Goal: Task Accomplishment & Management: Manage account settings

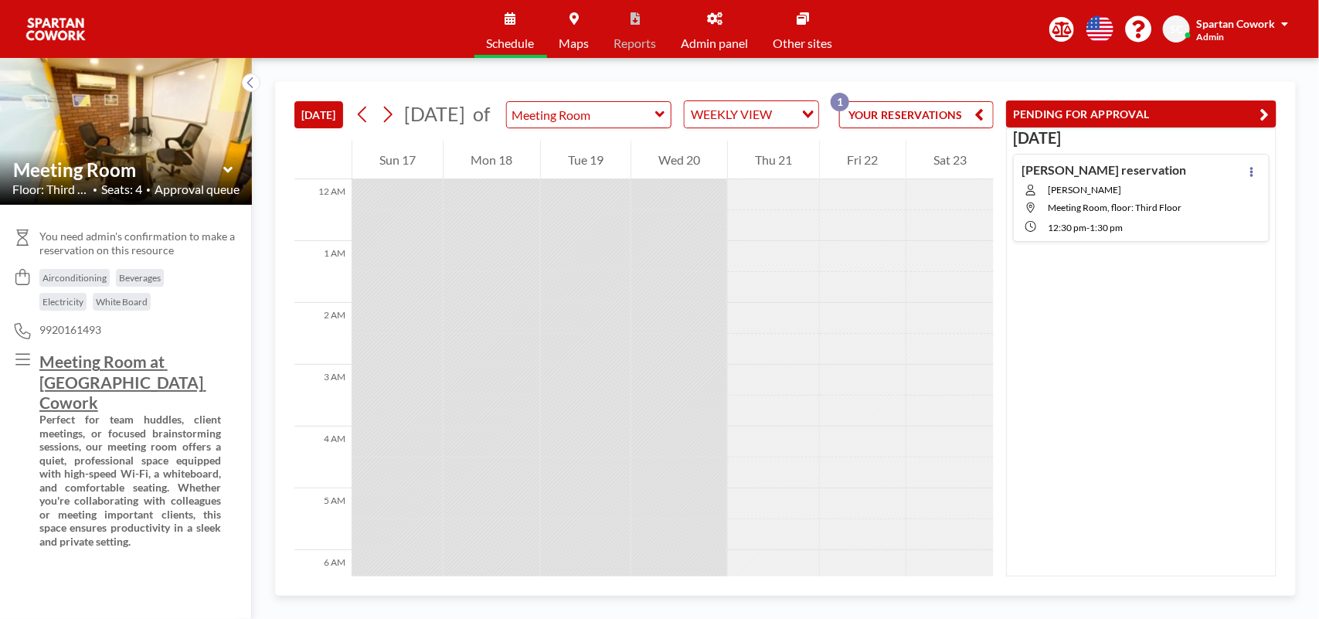
scroll to position [989, 0]
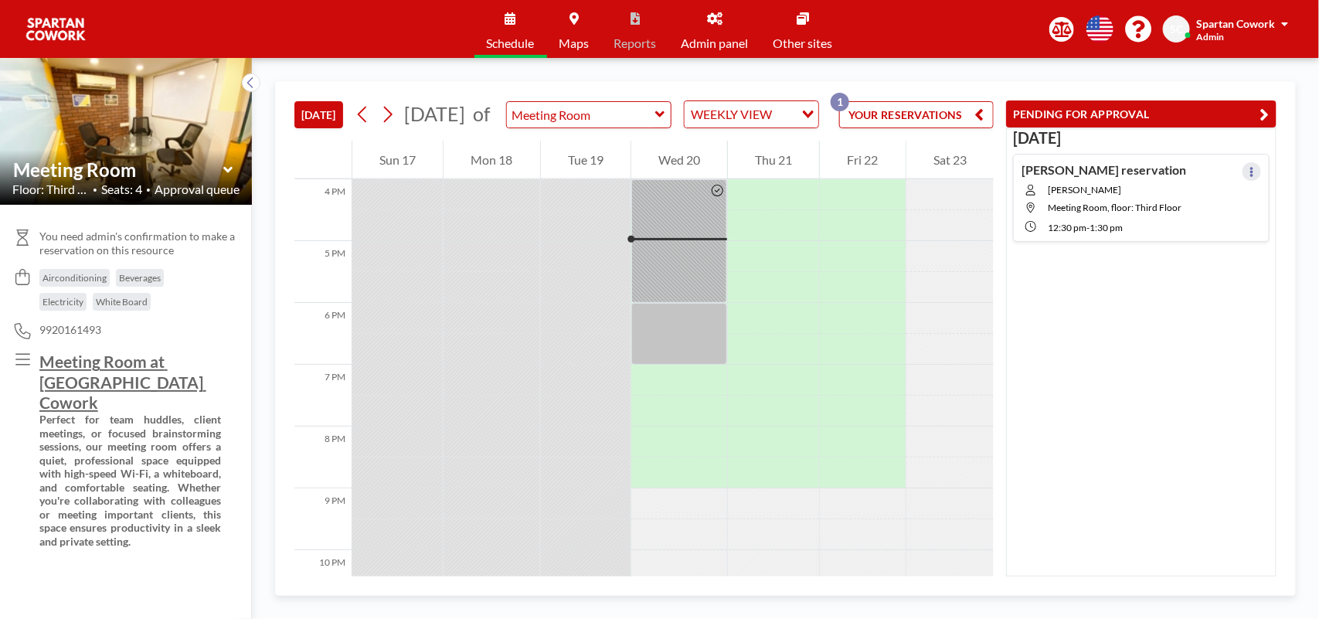
click at [1249, 167] on icon at bounding box center [1252, 172] width 6 height 10
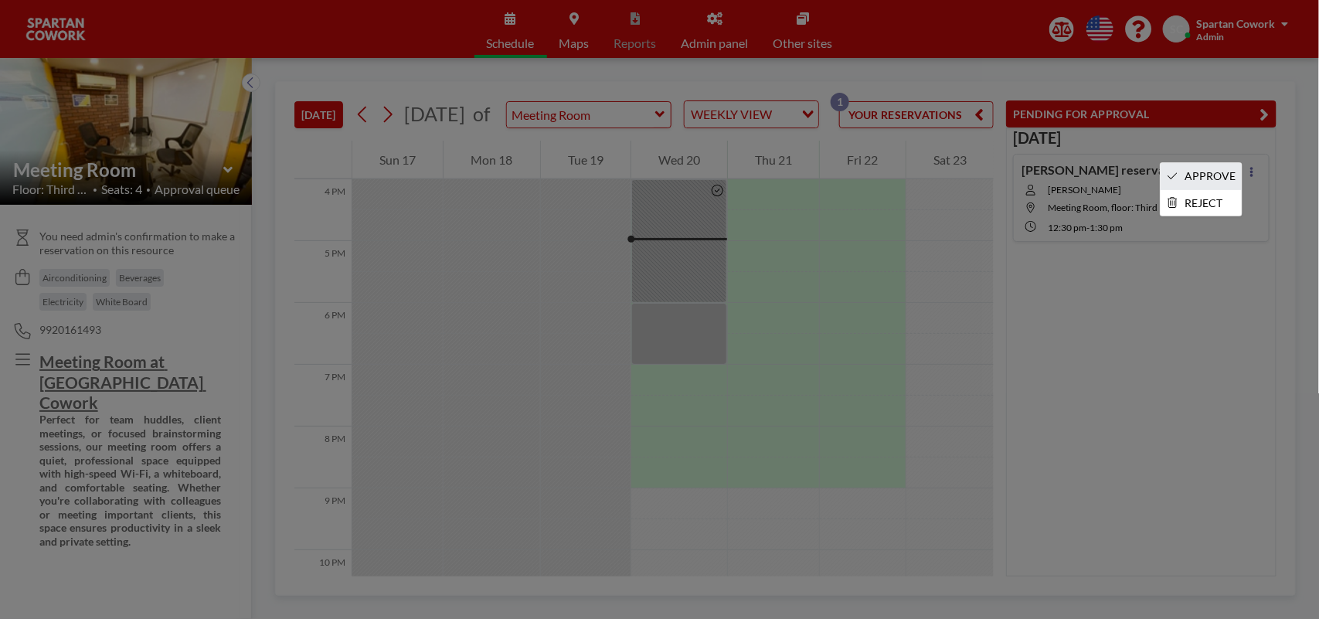
click at [1207, 167] on li "APPROVE" at bounding box center [1201, 176] width 81 height 26
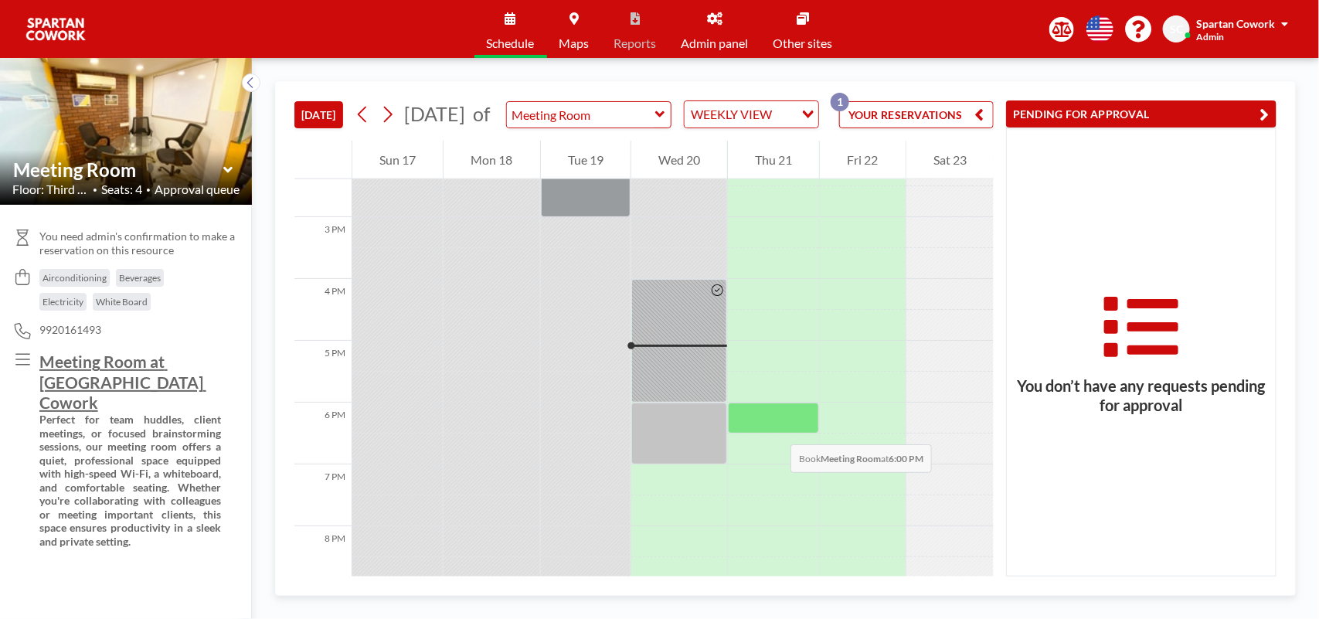
scroll to position [893, 0]
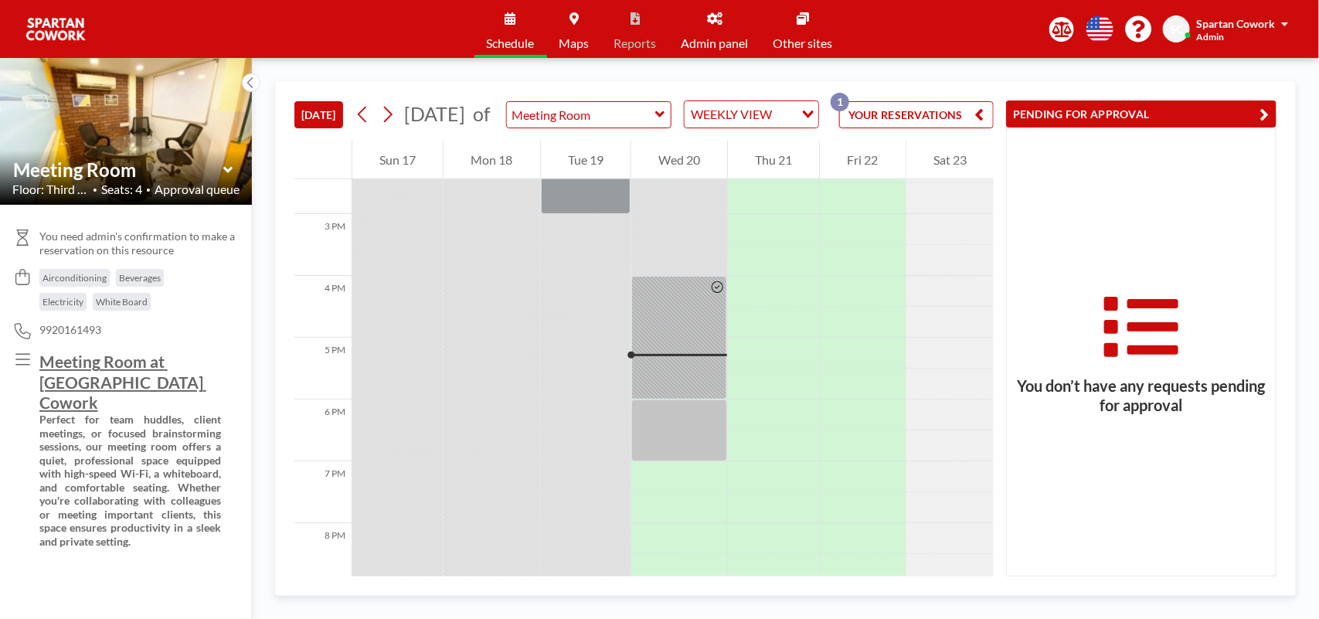
click at [723, 25] on link "Admin panel" at bounding box center [715, 29] width 92 height 58
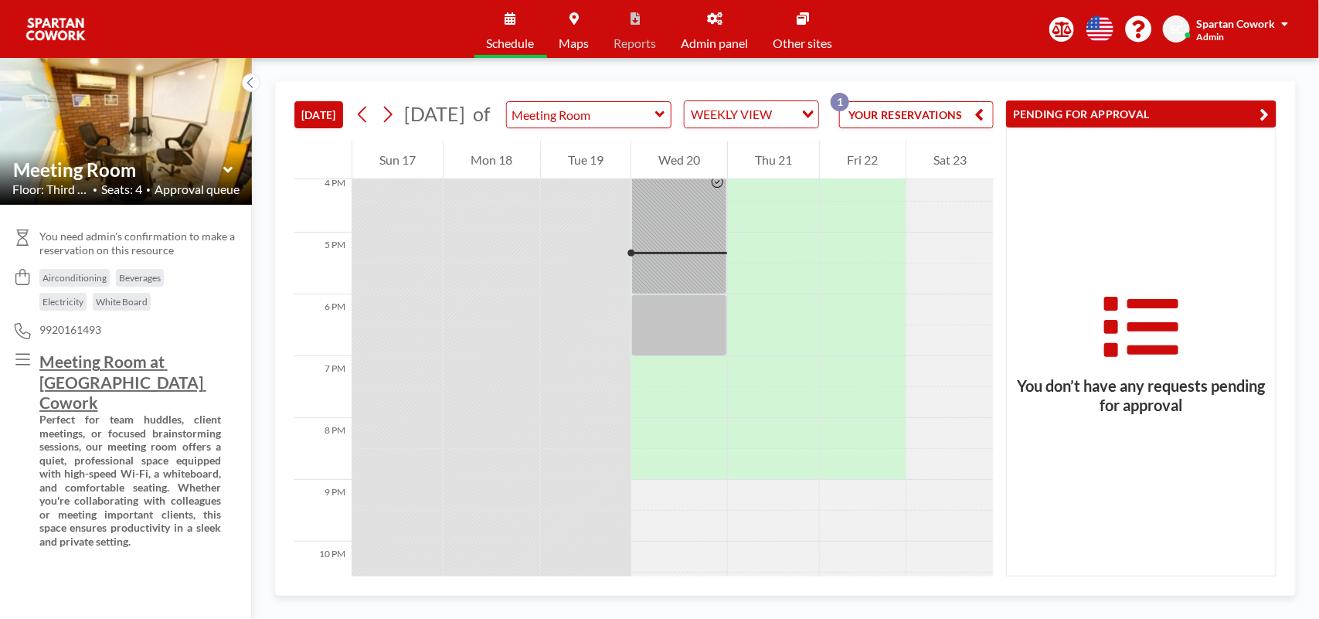
scroll to position [1020, 0]
